Goal: Task Accomplishment & Management: Use online tool/utility

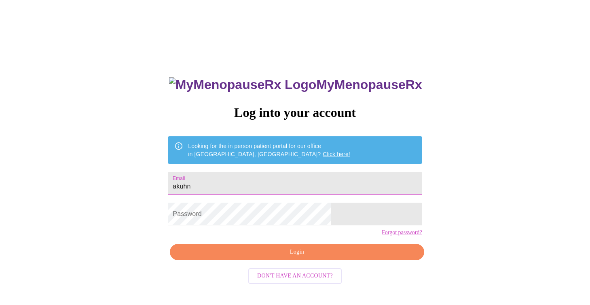
click at [248, 184] on input "akuhn" at bounding box center [295, 183] width 254 height 23
type input "[EMAIL_ADDRESS][DOMAIN_NAME]"
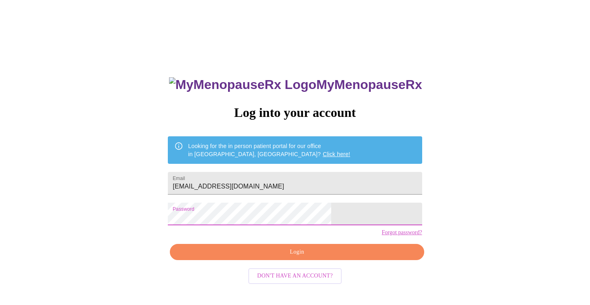
click at [292, 257] on span "Login" at bounding box center [296, 252] width 235 height 10
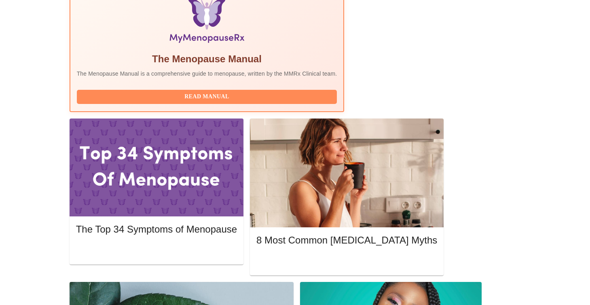
scroll to position [274, 0]
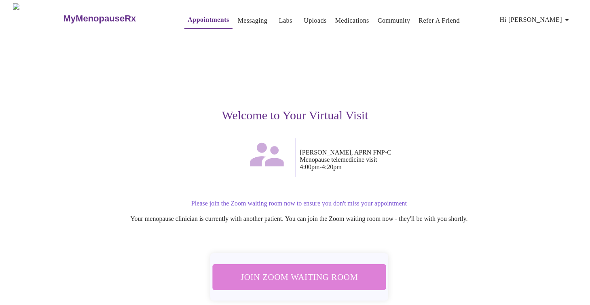
click at [328, 275] on span "Join Zoom Waiting Room" at bounding box center [299, 276] width 152 height 15
